Goal: Transaction & Acquisition: Subscribe to service/newsletter

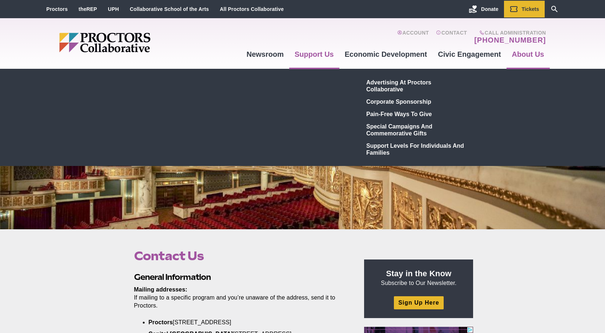
click at [312, 57] on link "Support Us" at bounding box center [314, 54] width 50 height 20
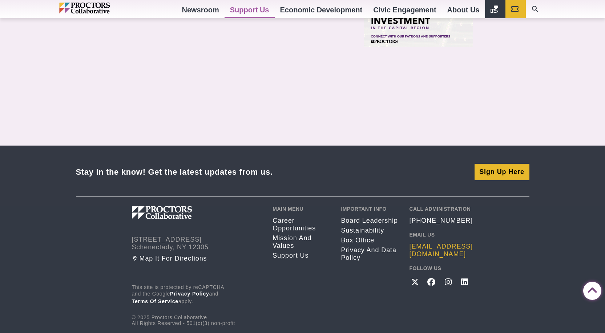
scroll to position [691, 0]
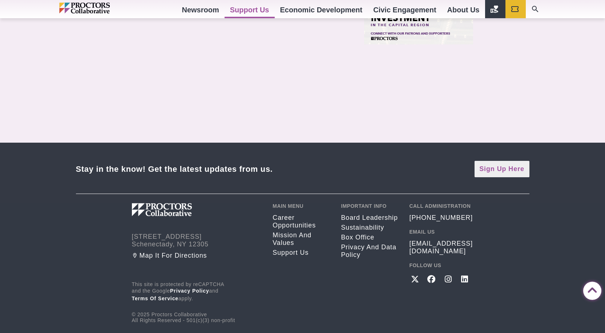
click at [483, 172] on link "Sign Up Here" at bounding box center [502, 169] width 55 height 16
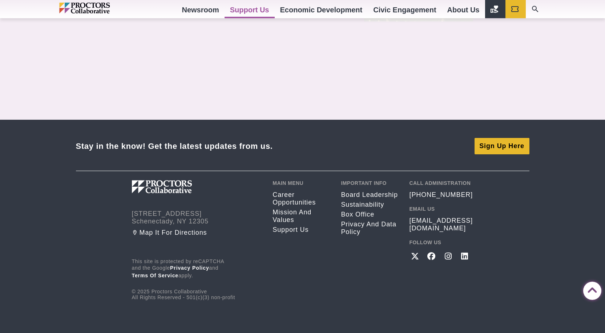
scroll to position [726, 0]
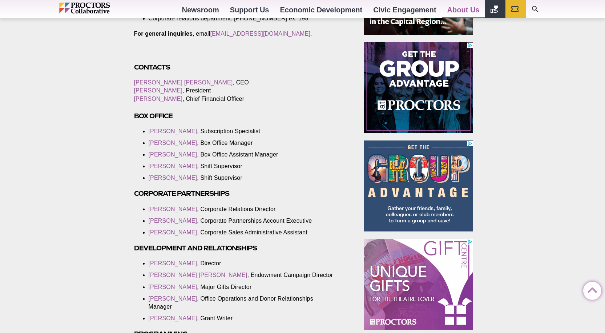
scroll to position [400, 0]
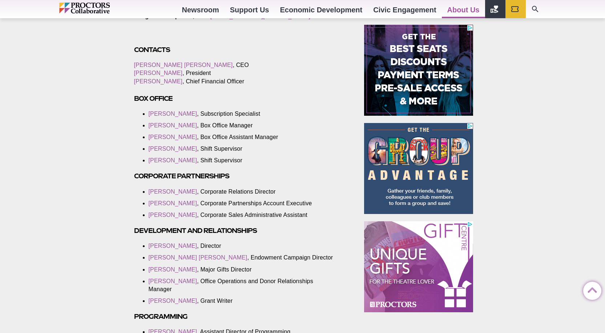
click at [402, 269] on img at bounding box center [418, 266] width 109 height 91
